Goal: Task Accomplishment & Management: Manage account settings

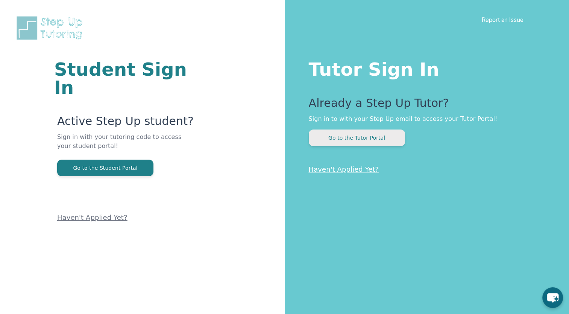
click at [364, 140] on button "Go to the Tutor Portal" at bounding box center [357, 137] width 96 height 17
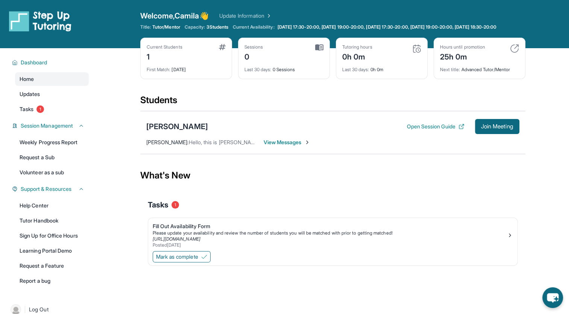
click at [172, 255] on div "Mark as complete" at bounding box center [332, 257] width 369 height 16
click at [50, 116] on link "Tasks 1" at bounding box center [52, 109] width 74 height 14
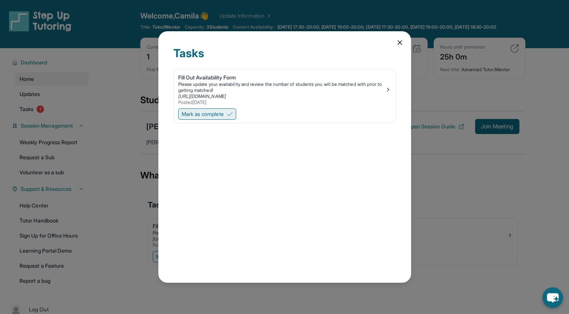
click at [196, 114] on span "Mark as complete" at bounding box center [203, 114] width 42 height 8
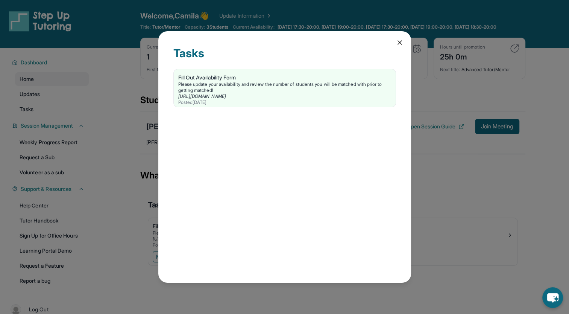
click at [396, 40] on icon at bounding box center [400, 43] width 8 height 8
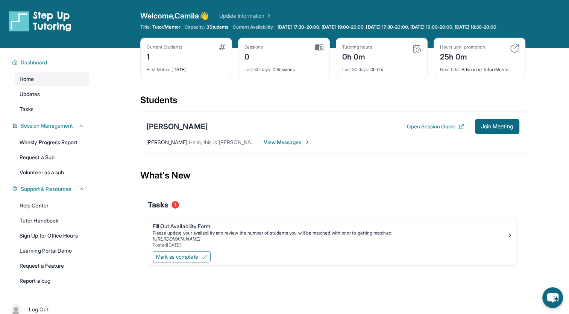
click at [281, 146] on span "View Messages" at bounding box center [287, 142] width 47 height 8
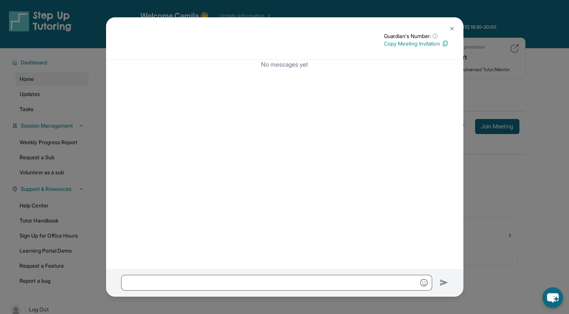
click at [451, 27] on img at bounding box center [452, 29] width 6 height 6
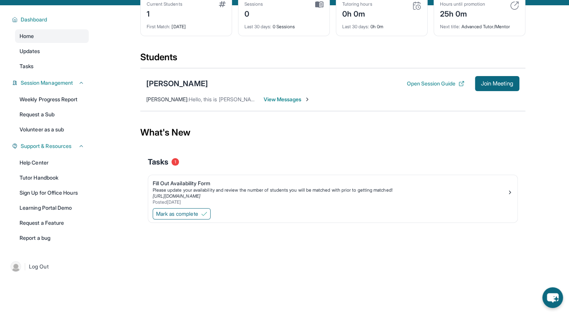
scroll to position [54, 0]
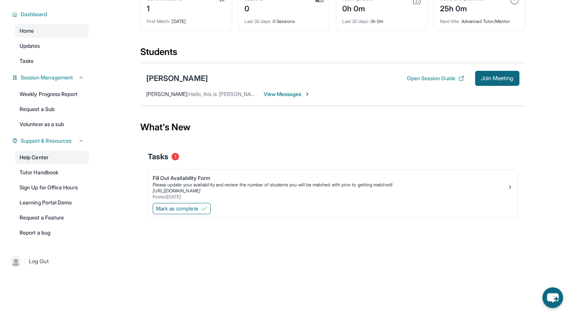
click at [40, 157] on link "Help Center" at bounding box center [52, 157] width 74 height 14
click at [194, 206] on span "Mark as complete" at bounding box center [177, 209] width 42 height 8
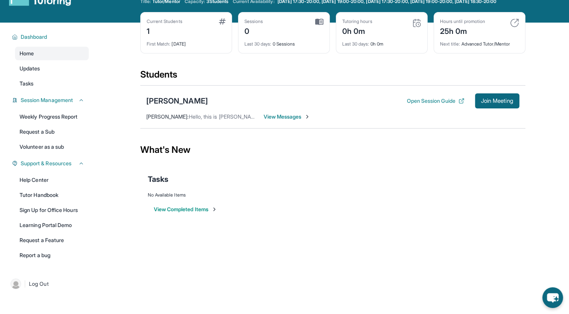
scroll to position [0, 0]
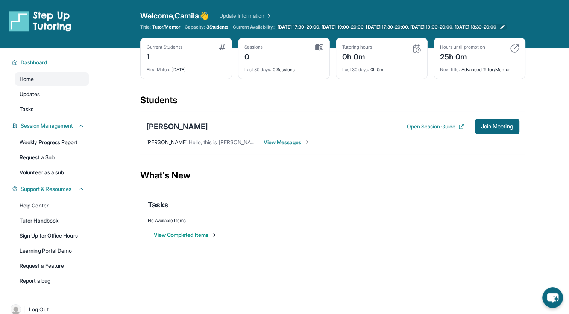
click at [327, 30] on span "[DATE] 17:30-20:00, [DATE] 19:00-20:00, [DATE] 17:30-20:00, [DATE] 19:00-20:00,…" at bounding box center [387, 27] width 219 height 6
click at [43, 101] on link "Updates" at bounding box center [52, 94] width 74 height 14
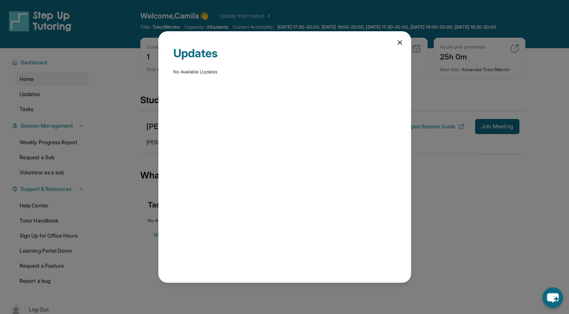
click at [44, 111] on div "Updates No Available Updates" at bounding box center [284, 157] width 569 height 314
